Goal: Task Accomplishment & Management: Manage account settings

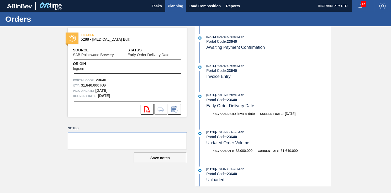
click at [169, 3] on span "Planning" at bounding box center [175, 6] width 15 height 6
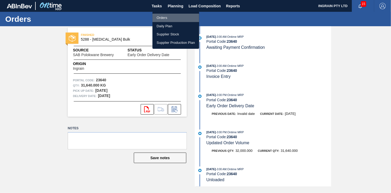
click at [160, 14] on li "Orders" at bounding box center [175, 18] width 47 height 8
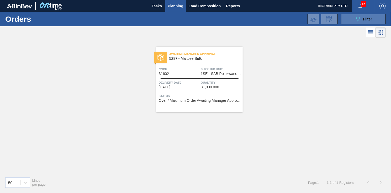
click at [362, 19] on div "089F7B8B-B2A5-4AFE-B5C0-19BA573D28AC Filter" at bounding box center [363, 19] width 17 height 6
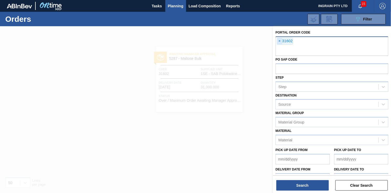
click at [278, 40] on span "×" at bounding box center [279, 41] width 5 height 6
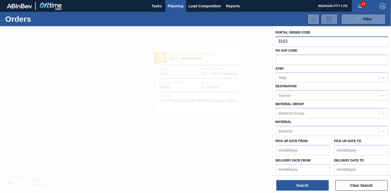
type input "31631"
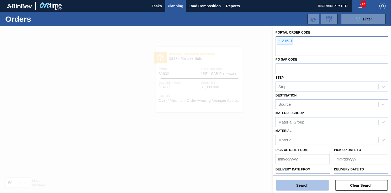
click at [305, 185] on button "Search" at bounding box center [302, 185] width 52 height 10
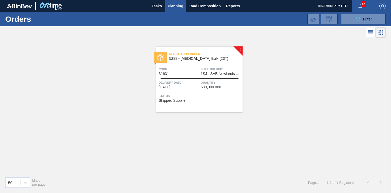
click at [216, 65] on div "Negotiating Order 5288 - [MEDICAL_DATA] Bulk (23T) Code 31631 Supplied Unit 1SJ…" at bounding box center [199, 80] width 87 height 66
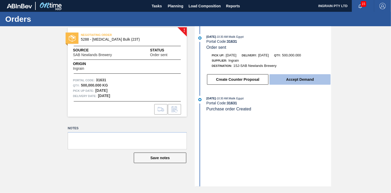
click at [297, 79] on button "Accept Demand" at bounding box center [299, 79] width 61 height 10
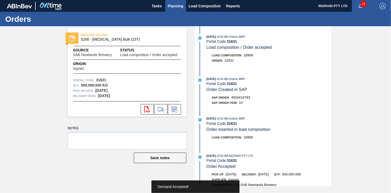
click at [179, 4] on span "Planning" at bounding box center [175, 6] width 15 height 6
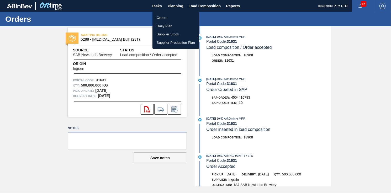
click at [169, 14] on li "Orders" at bounding box center [175, 18] width 47 height 8
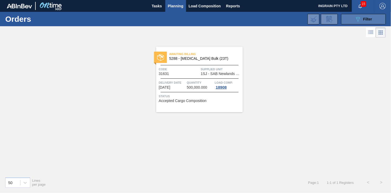
click at [371, 18] on span "Filter" at bounding box center [367, 19] width 9 height 4
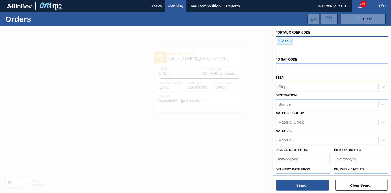
click at [278, 41] on span "×" at bounding box center [279, 41] width 5 height 6
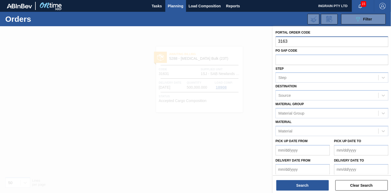
type input "31636"
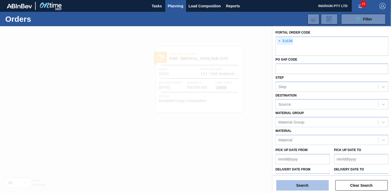
click at [312, 186] on button "Search" at bounding box center [302, 185] width 52 height 10
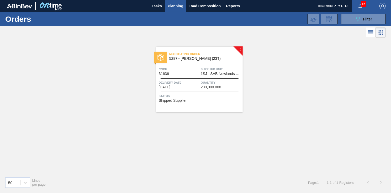
click at [199, 75] on div "Code 31636" at bounding box center [179, 71] width 41 height 9
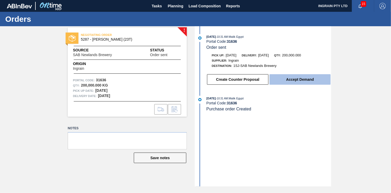
click at [293, 79] on button "Accept Demand" at bounding box center [299, 79] width 61 height 10
